Goal: Task Accomplishment & Management: Use online tool/utility

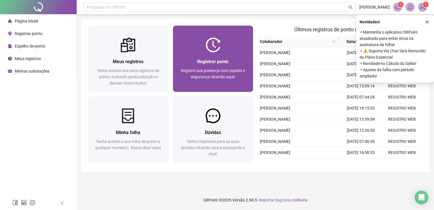
click at [222, 78] on span "Registre sua presença com rapidez e segurança clicando aqui!" at bounding box center [213, 73] width 64 height 11
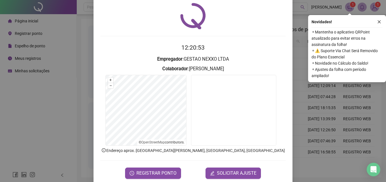
scroll to position [27, 0]
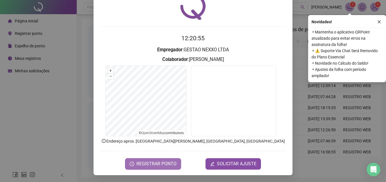
click at [153, 164] on span "REGISTRAR PONTO" at bounding box center [156, 164] width 40 height 7
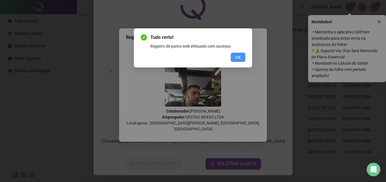
click at [233, 59] on button "OK" at bounding box center [238, 57] width 14 height 9
